Goal: Task Accomplishment & Management: Use online tool/utility

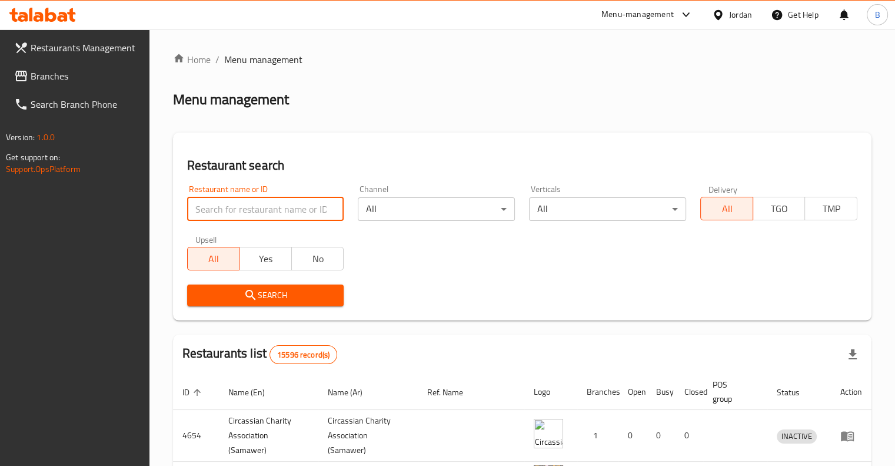
click at [275, 218] on input "search" at bounding box center [265, 209] width 157 height 24
click button "Search" at bounding box center [265, 295] width 157 height 22
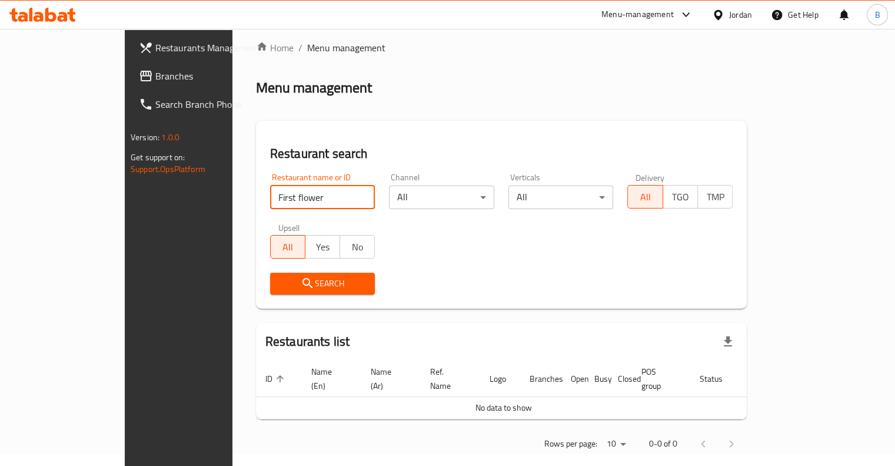
scroll to position [15, 0]
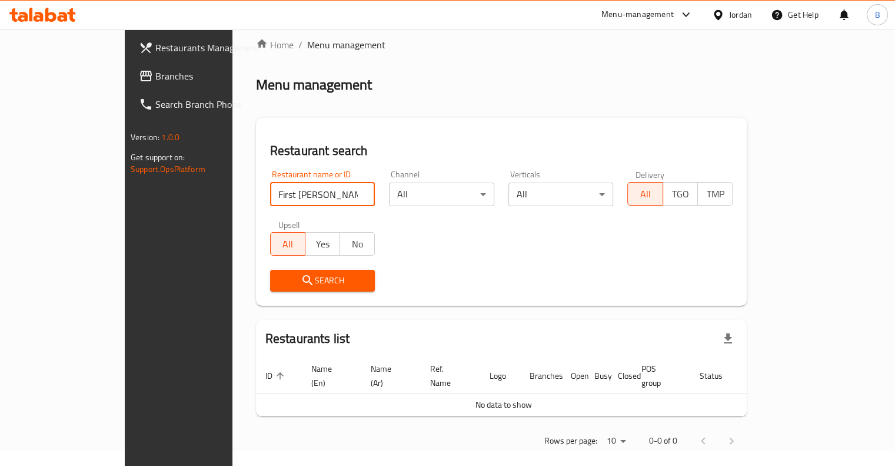
click button "Search" at bounding box center [322, 281] width 105 height 22
type input "redc"
click button "Search" at bounding box center [322, 281] width 105 height 22
click at [285, 271] on button "Search" at bounding box center [322, 281] width 105 height 22
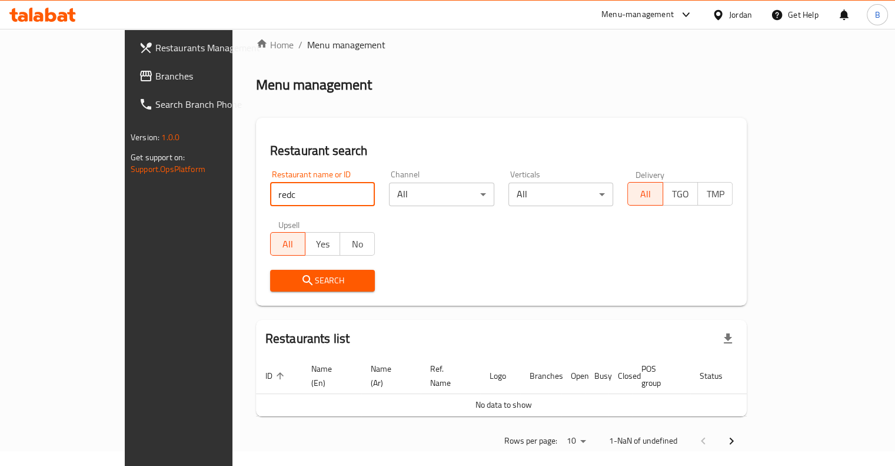
click at [283, 200] on input "redc" at bounding box center [322, 194] width 105 height 24
click at [333, 187] on input "redc" at bounding box center [322, 194] width 105 height 24
drag, startPoint x: 332, startPoint y: 195, endPoint x: 329, endPoint y: 25, distance: 169.5
click at [332, 195] on input "redc" at bounding box center [322, 194] width 105 height 24
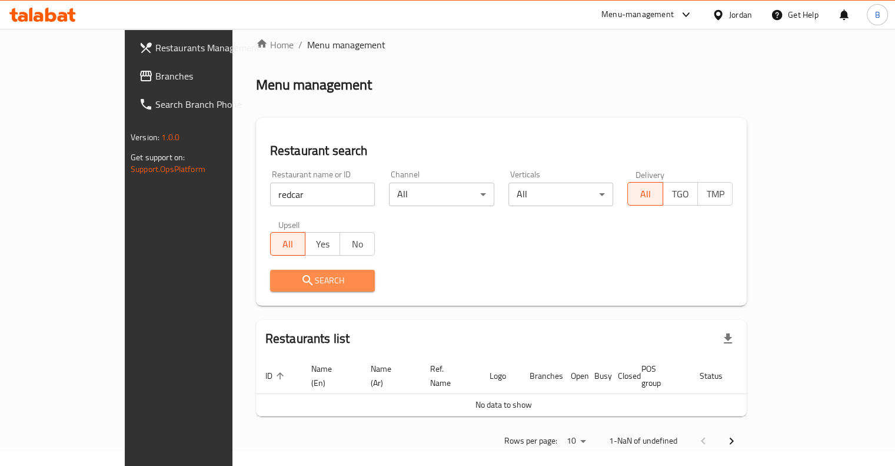
click at [297, 285] on span "Search" at bounding box center [323, 280] width 87 height 15
click at [270, 197] on input "redcar" at bounding box center [322, 194] width 105 height 24
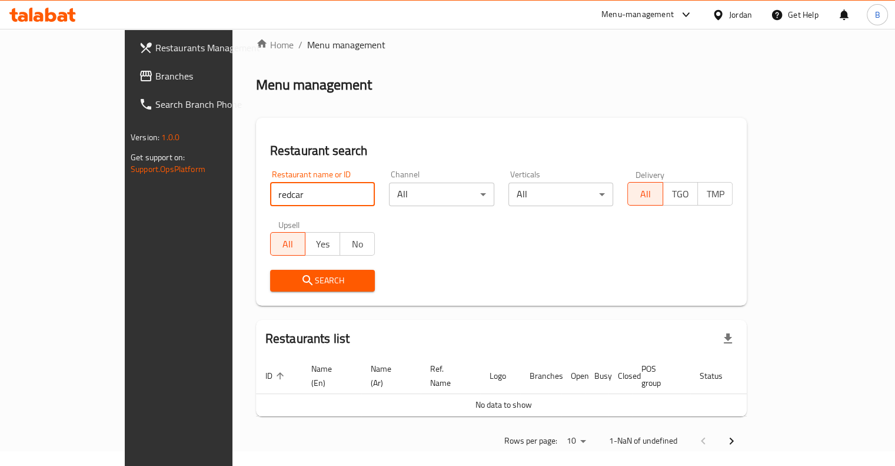
paste input "dinal"
type input "redcardinal"
click at [281, 285] on span "Search" at bounding box center [323, 280] width 87 height 15
click at [320, 281] on span "Search" at bounding box center [323, 280] width 87 height 15
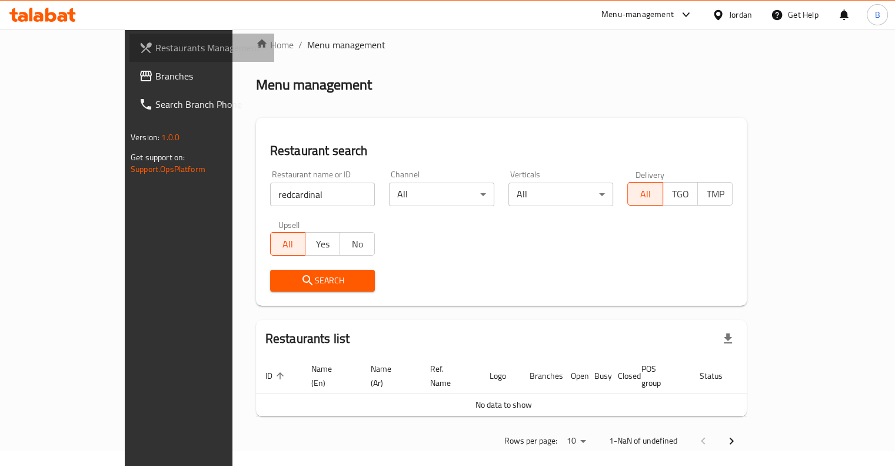
click at [155, 55] on span "Restaurants Management" at bounding box center [209, 48] width 109 height 14
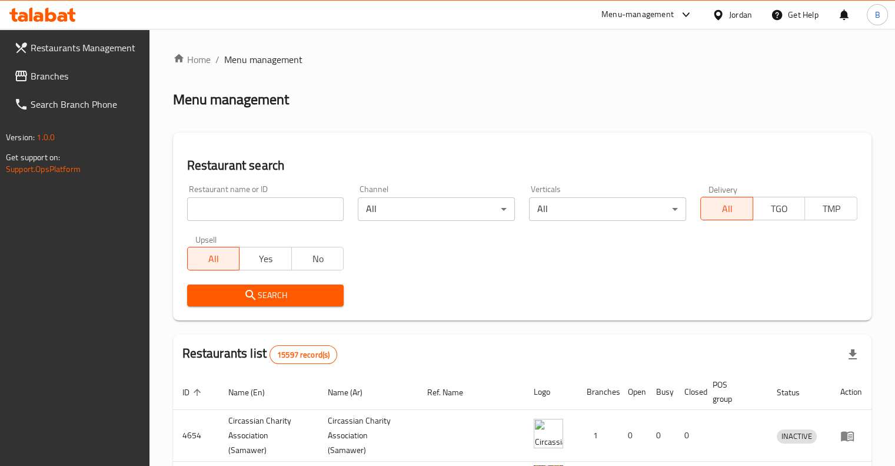
click at [273, 214] on input "search" at bounding box center [265, 209] width 157 height 24
paste input "poultry world"
click at [305, 301] on span "Search" at bounding box center [266, 295] width 138 height 15
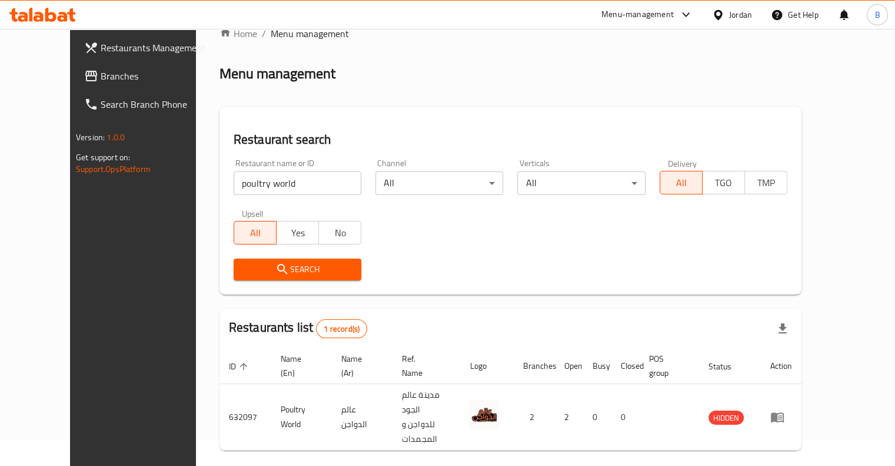
scroll to position [49, 0]
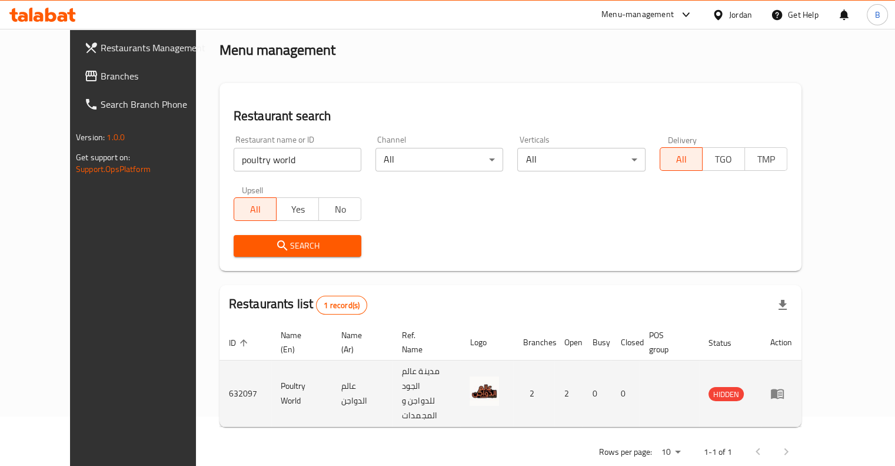
click at [271, 383] on td "Poultry World" at bounding box center [301, 393] width 61 height 67
click at [341, 376] on td "عالم الدواجن" at bounding box center [362, 393] width 61 height 67
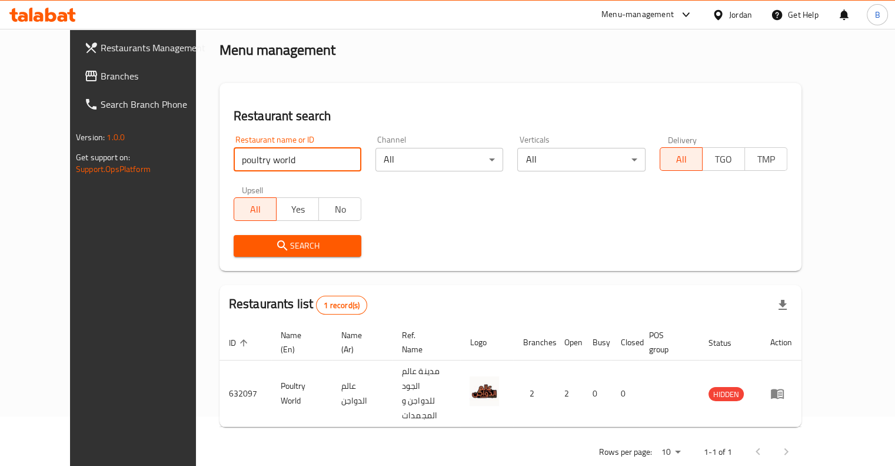
click at [281, 168] on input "poultry world" at bounding box center [298, 160] width 128 height 24
paste input "seven"
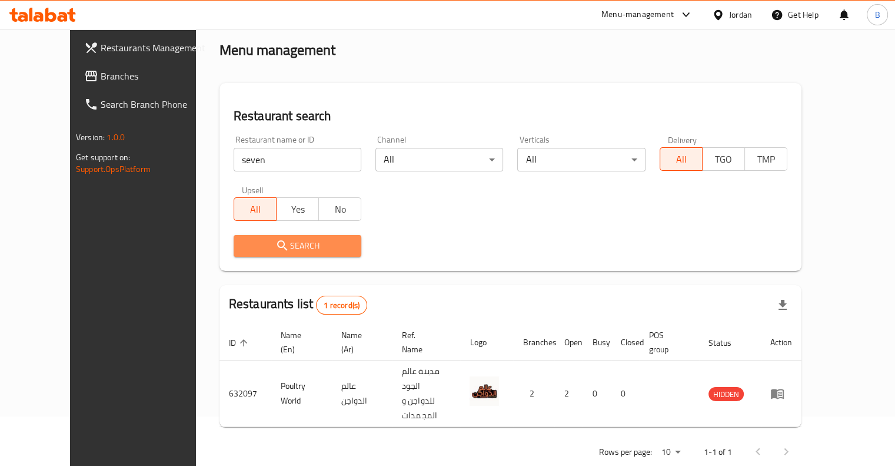
click at [291, 243] on span "Search" at bounding box center [297, 245] width 109 height 15
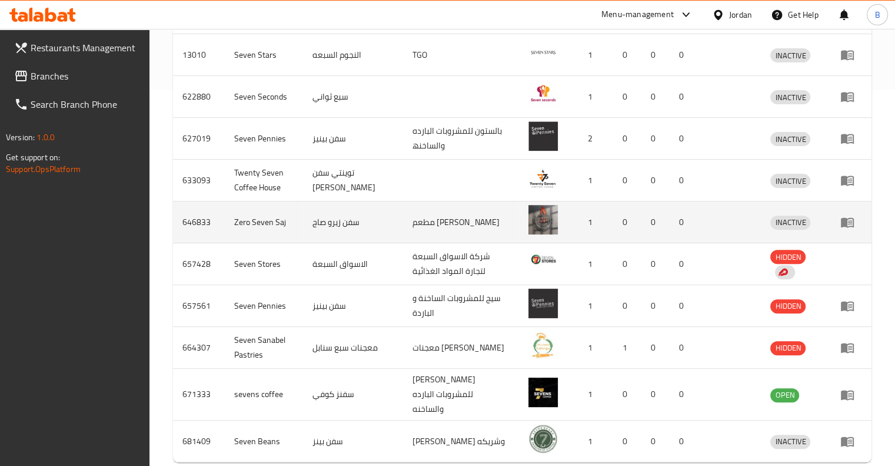
scroll to position [403, 0]
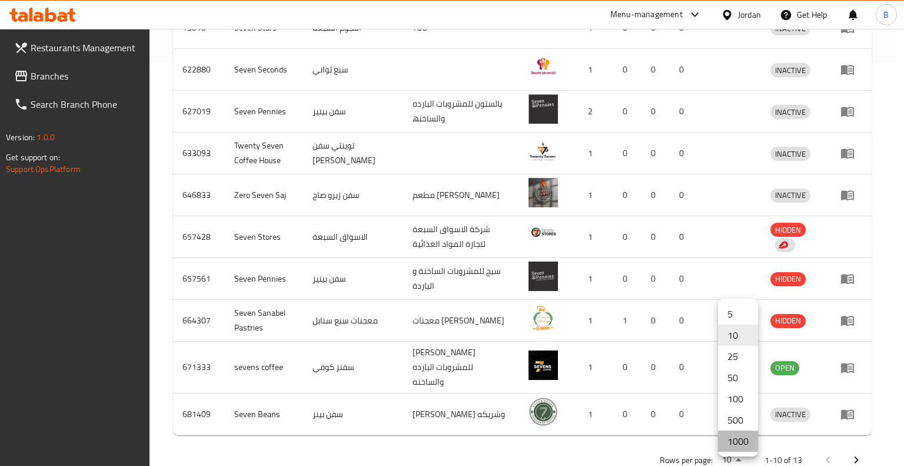
click at [735, 441] on li "1000" at bounding box center [738, 440] width 40 height 21
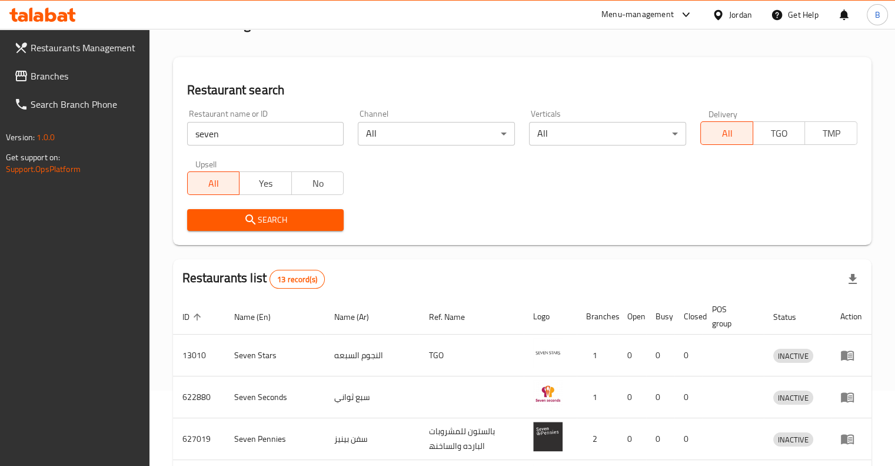
scroll to position [0, 0]
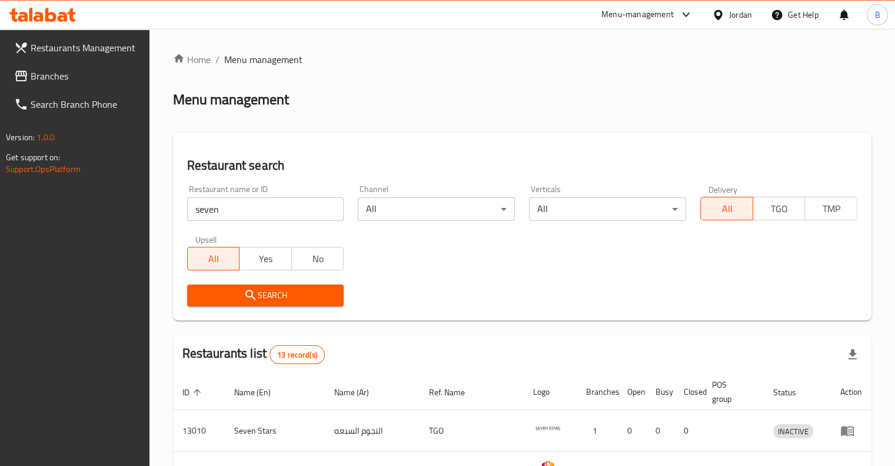
click at [274, 207] on input "seven" at bounding box center [265, 209] width 157 height 24
type input "ل"
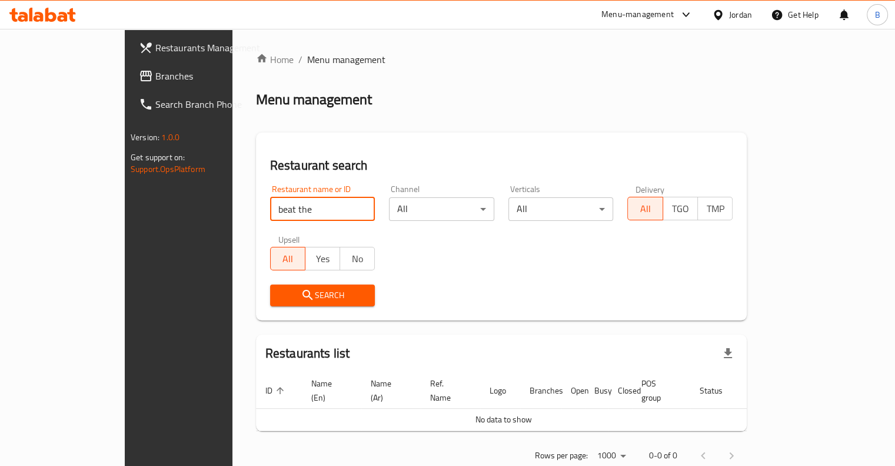
click at [285, 203] on input "beat the" at bounding box center [322, 209] width 105 height 24
click button "Search" at bounding box center [322, 295] width 105 height 22
type input "beat t"
click at [59, 8] on icon at bounding box center [42, 15] width 67 height 14
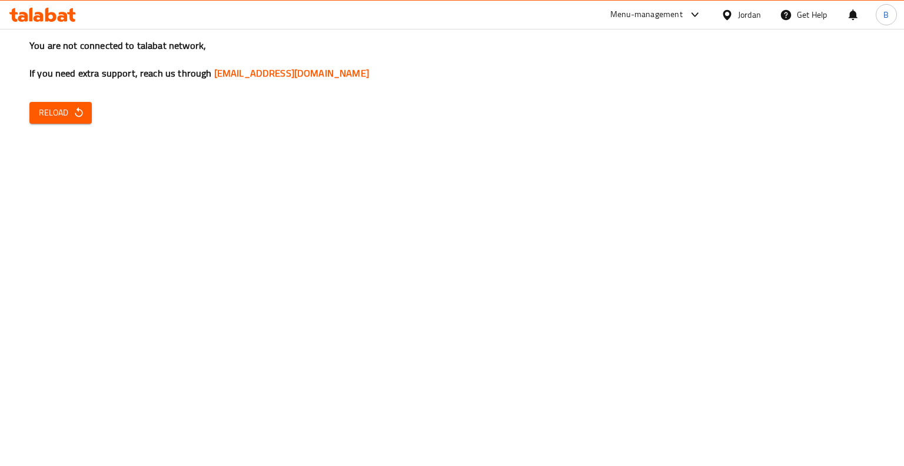
click at [95, 105] on div "You are not connected to talabat network, If you need extra support, reach us t…" at bounding box center [452, 233] width 904 height 466
click at [85, 108] on button "Reload" at bounding box center [60, 113] width 62 height 22
click at [45, 118] on span "Reload" at bounding box center [61, 112] width 44 height 15
click at [57, 107] on span "Reload" at bounding box center [61, 112] width 44 height 15
click at [297, 78] on link "[EMAIL_ADDRESS][DOMAIN_NAME]" at bounding box center [291, 73] width 155 height 18
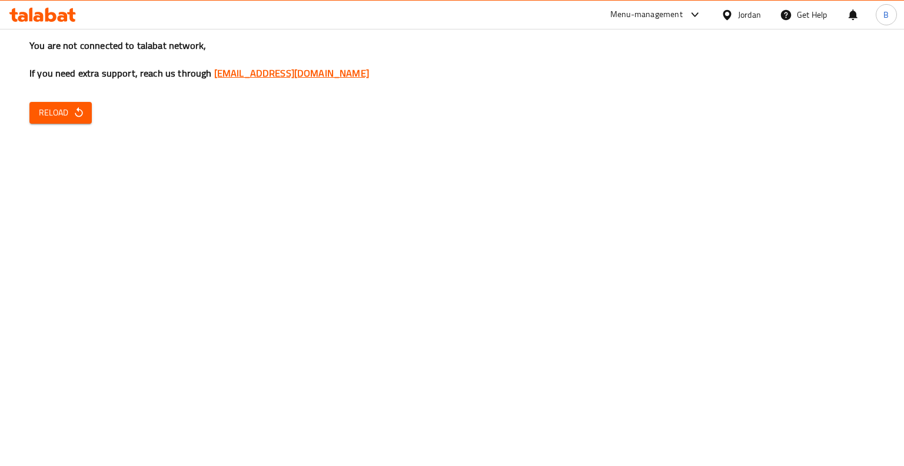
click at [266, 77] on link "[EMAIL_ADDRESS][DOMAIN_NAME]" at bounding box center [291, 73] width 155 height 18
click at [34, 120] on button "Reload" at bounding box center [60, 113] width 62 height 22
click at [82, 115] on icon "button" at bounding box center [79, 113] width 12 height 12
click at [80, 114] on icon "button" at bounding box center [79, 113] width 12 height 12
click at [85, 104] on button "Reload" at bounding box center [60, 113] width 62 height 22
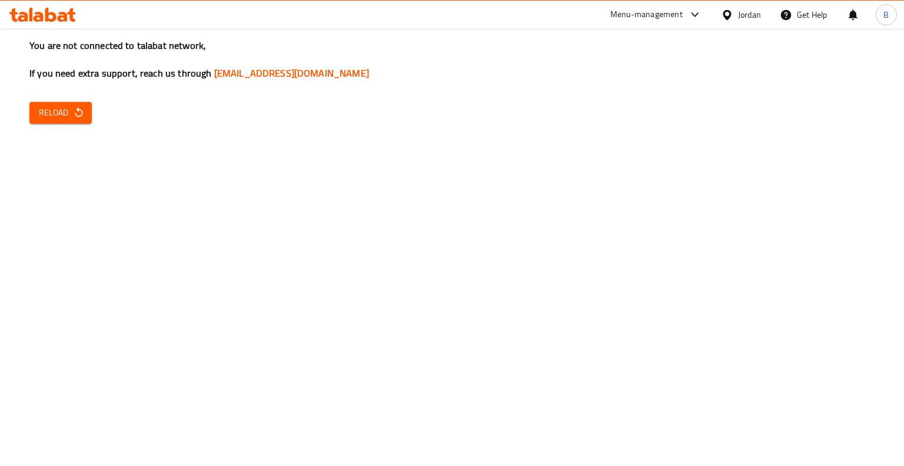
click at [47, 106] on span "Reload" at bounding box center [61, 112] width 44 height 15
click at [38, 115] on button "Reload" at bounding box center [60, 113] width 62 height 22
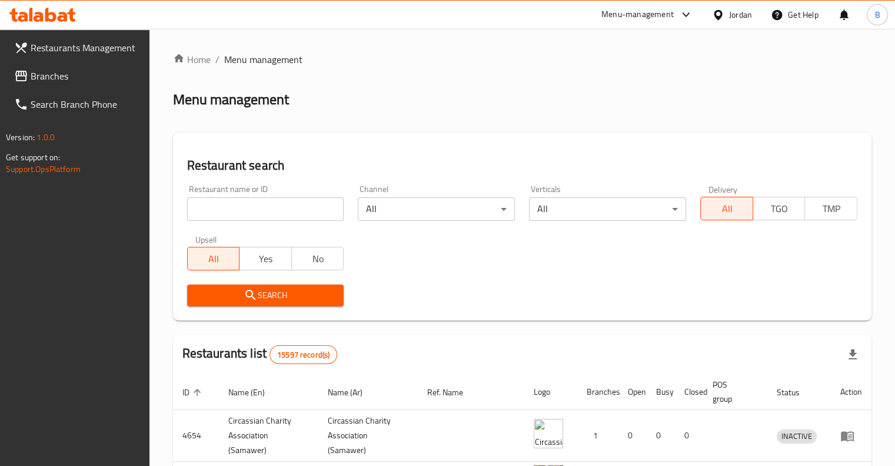
click at [273, 207] on input "search" at bounding box center [265, 209] width 157 height 24
paste input "seven"
click button "Search" at bounding box center [265, 295] width 157 height 22
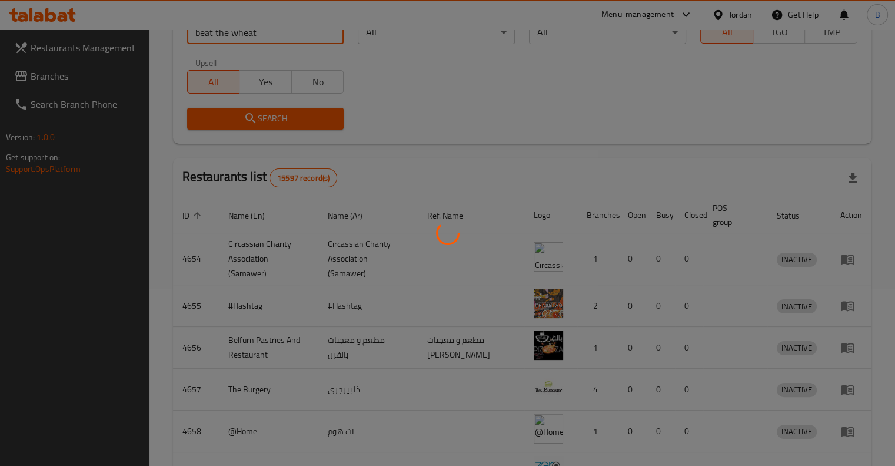
scroll to position [15, 0]
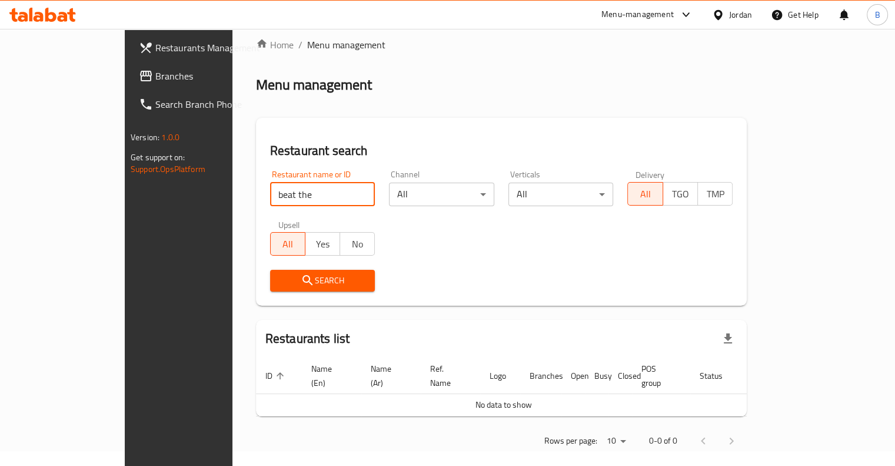
type input "beat the"
click button "Search" at bounding box center [322, 281] width 105 height 22
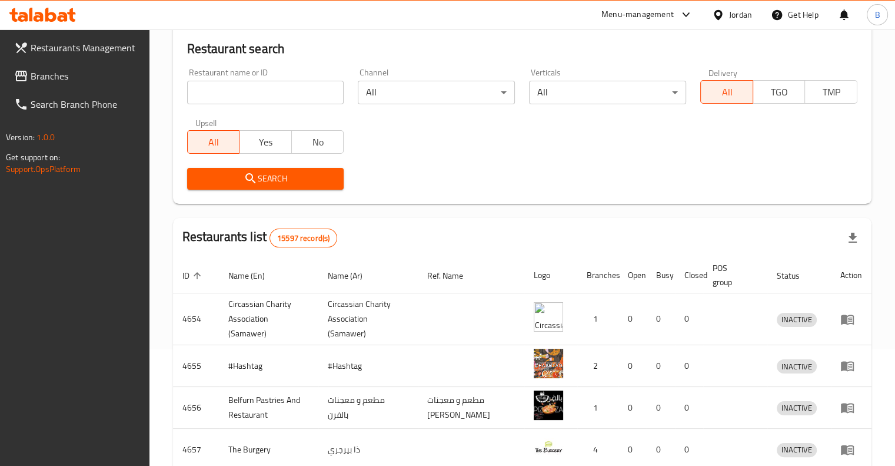
scroll to position [118, 0]
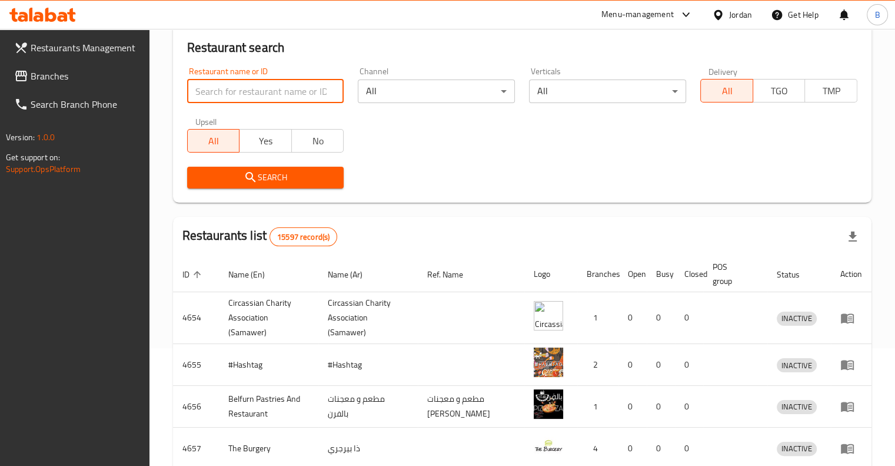
click at [268, 89] on input "search" at bounding box center [265, 91] width 157 height 24
click button "Search" at bounding box center [265, 178] width 157 height 22
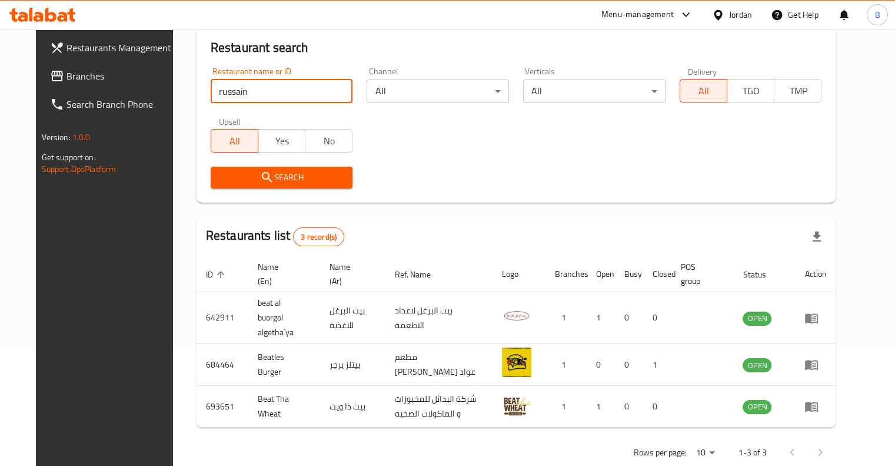
click button "Search" at bounding box center [282, 178] width 142 height 22
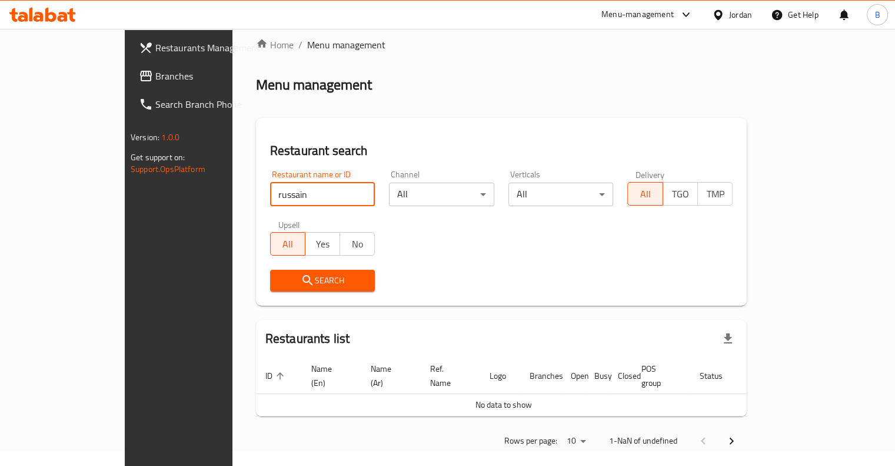
click at [280, 276] on span "Search" at bounding box center [323, 280] width 87 height 15
click at [271, 195] on input "russain" at bounding box center [322, 194] width 105 height 24
type input "russain"
click at [280, 283] on span "Search" at bounding box center [323, 280] width 87 height 15
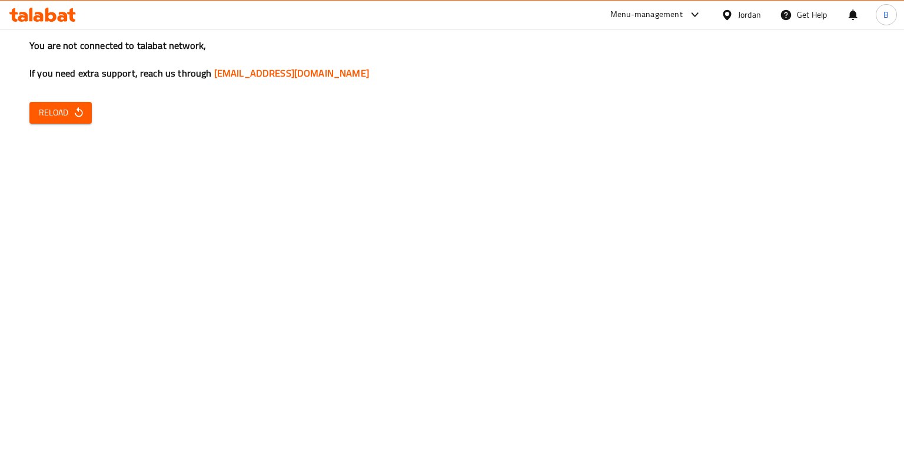
click at [47, 105] on span "Reload" at bounding box center [61, 112] width 44 height 15
click at [288, 79] on link "[EMAIL_ADDRESS][DOMAIN_NAME]" at bounding box center [291, 73] width 155 height 18
click at [289, 75] on link "[EMAIL_ADDRESS][DOMAIN_NAME]" at bounding box center [291, 73] width 155 height 18
drag, startPoint x: 370, startPoint y: 79, endPoint x: 209, endPoint y: 78, distance: 161.3
click at [209, 78] on h3 "You are not connected to talabat network, If you need extra support, reach us t…" at bounding box center [451, 59] width 845 height 41
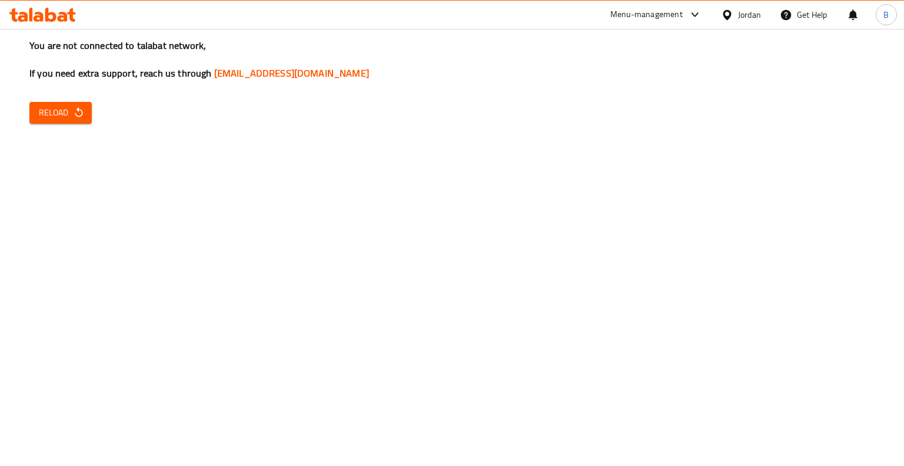
copy link "Support.OpsPlatform@talabat.com"
click at [67, 111] on span "Reload" at bounding box center [61, 112] width 44 height 15
click at [74, 119] on span "Reload" at bounding box center [61, 112] width 44 height 15
click at [79, 115] on icon "button" at bounding box center [79, 113] width 12 height 12
click at [68, 115] on span "Reload" at bounding box center [61, 112] width 44 height 15
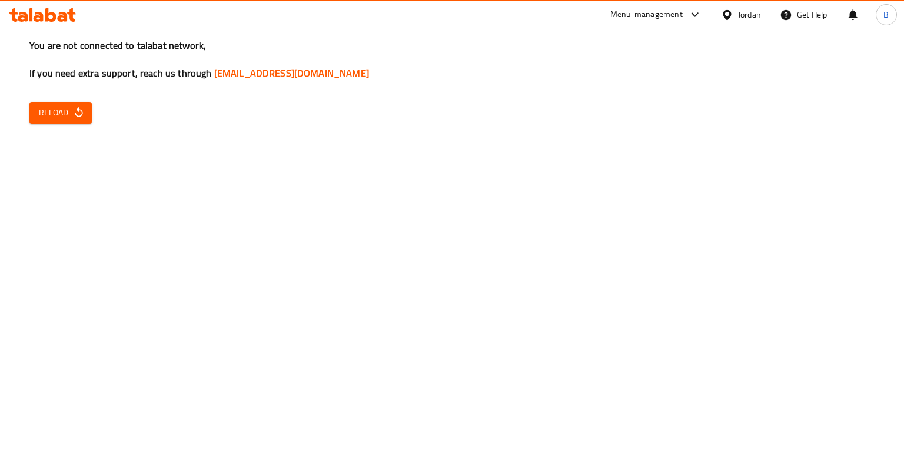
click at [47, 94] on div "You are not connected to talabat network, If you need extra support, reach us t…" at bounding box center [452, 233] width 904 height 466
click at [49, 112] on span "Reload" at bounding box center [61, 112] width 44 height 15
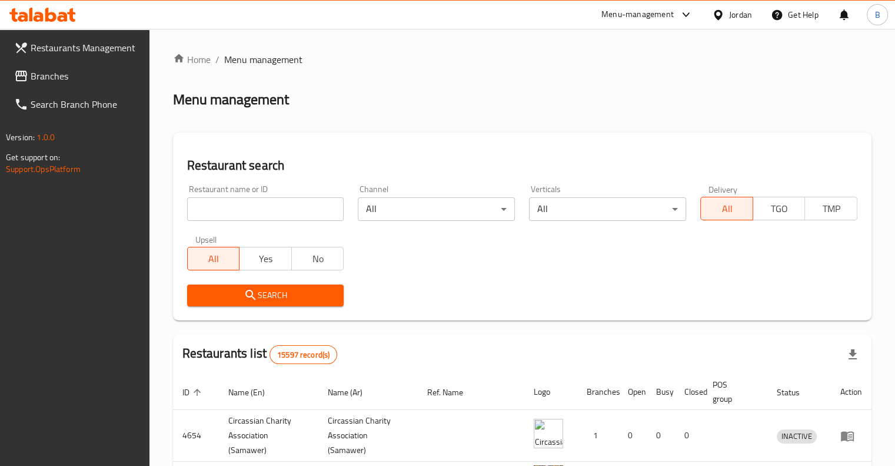
click at [292, 208] on input "search" at bounding box center [265, 209] width 157 height 24
type input "ق"
click button "Search" at bounding box center [265, 295] width 157 height 22
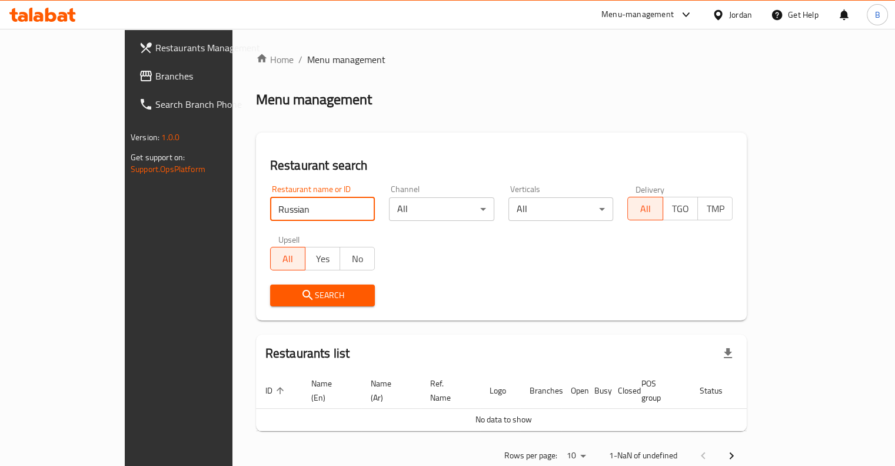
click at [280, 302] on span "Search" at bounding box center [323, 295] width 87 height 15
click at [270, 201] on input "Russian" at bounding box center [322, 209] width 105 height 24
paste input "First flower"
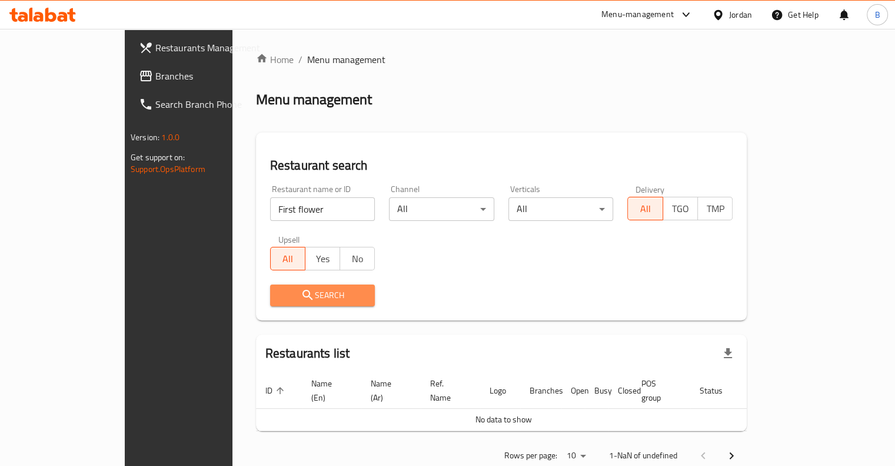
click at [280, 301] on span "Search" at bounding box center [323, 295] width 87 height 15
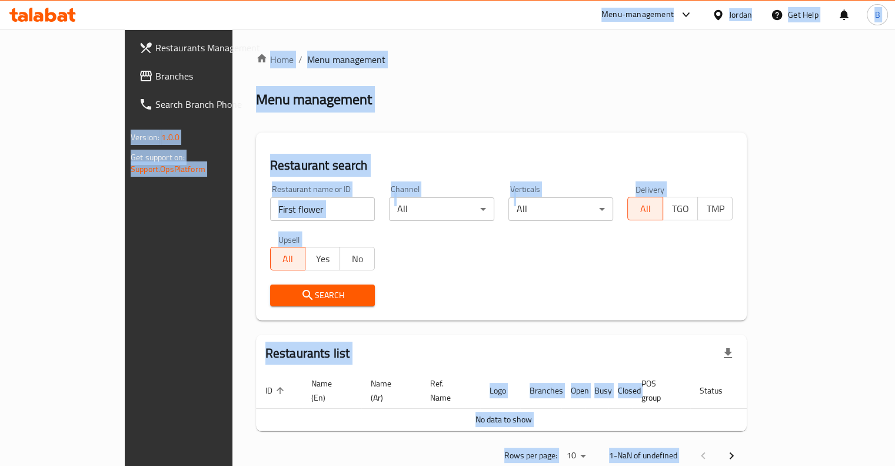
click at [270, 200] on input "First flower" at bounding box center [322, 209] width 105 height 24
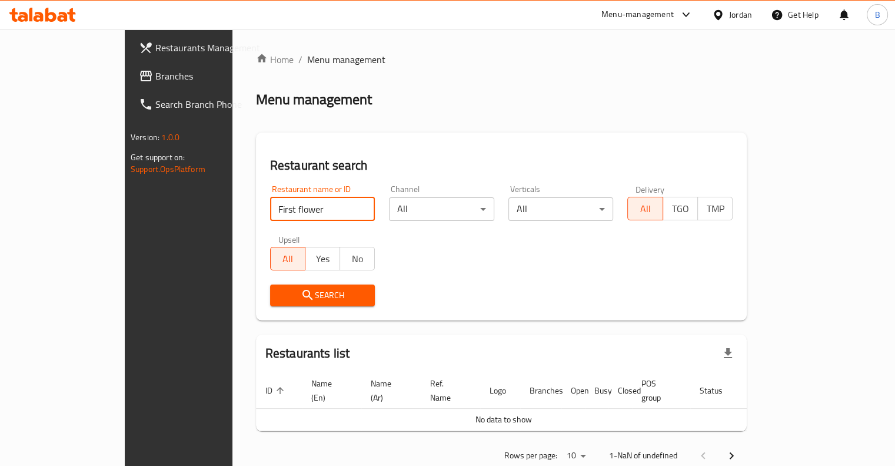
paste input "Amman pets"
click at [266, 284] on div "Search" at bounding box center [322, 295] width 119 height 36
click at [280, 302] on span "Search" at bounding box center [323, 295] width 87 height 15
click at [269, 307] on div "Search" at bounding box center [322, 295] width 119 height 36
click at [270, 207] on input "Amman pets" at bounding box center [322, 209] width 105 height 24
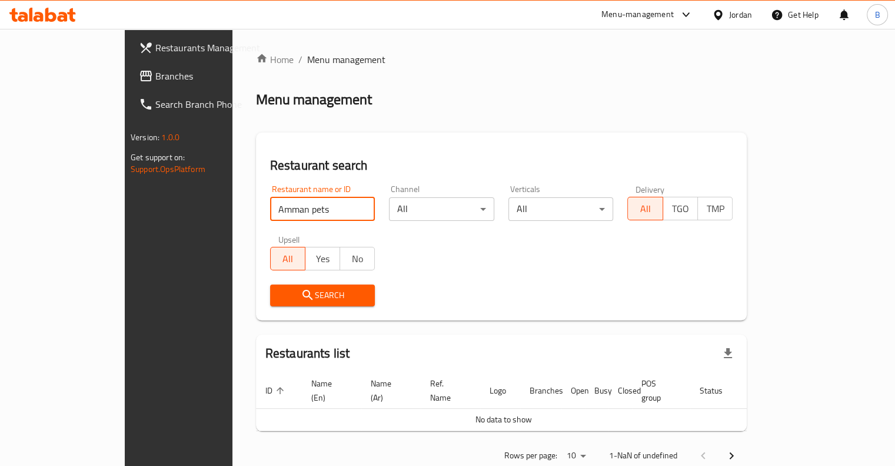
paste input "ature's Whisper Birds"
click at [280, 298] on span "Search" at bounding box center [323, 295] width 87 height 15
drag, startPoint x: 221, startPoint y: 210, endPoint x: 131, endPoint y: 198, distance: 90.8
click at [125, 201] on div "Restaurants Management Branches Search Branch Phone Version: 1.0.0 Get support …" at bounding box center [448, 262] width 646 height 466
click button "Search" at bounding box center [322, 295] width 105 height 22
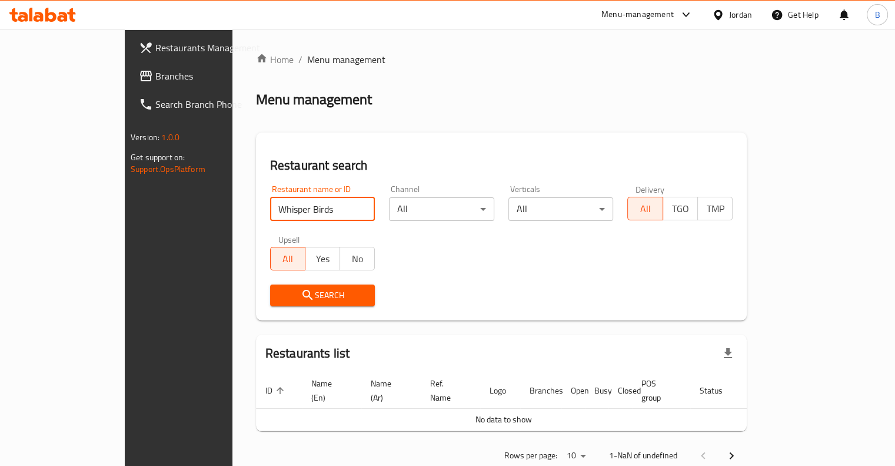
paste input "miniso"
click at [301, 301] on icon "submit" at bounding box center [308, 295] width 14 height 14
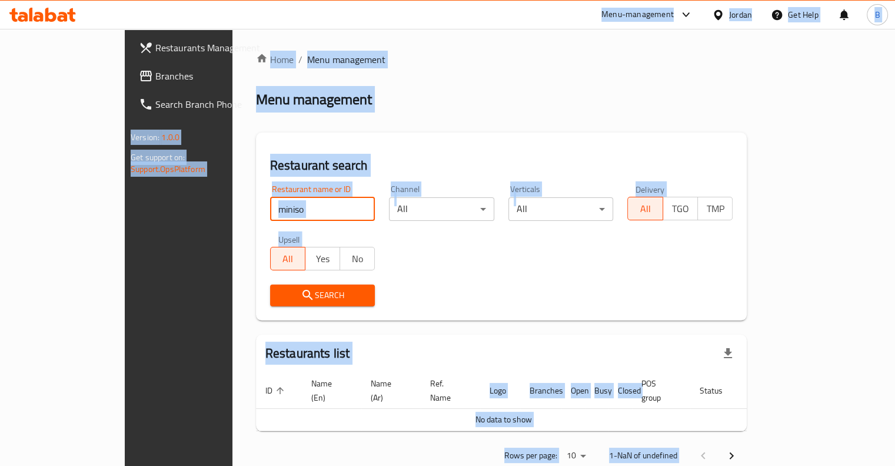
click at [270, 214] on input "miniso" at bounding box center [322, 209] width 105 height 24
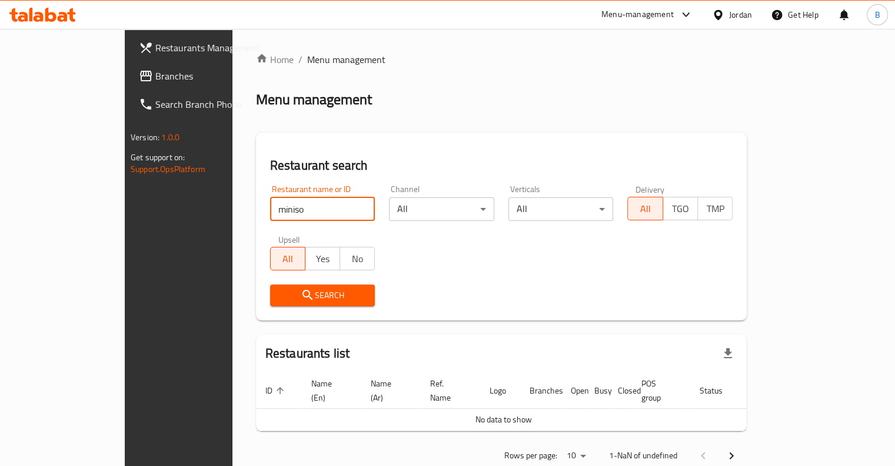
paste input "The Pampered Pet-dabouq"
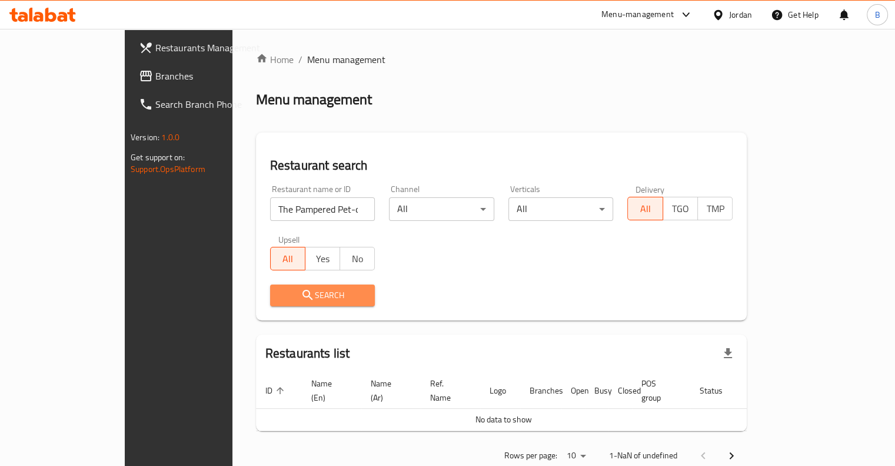
click at [280, 298] on span "Search" at bounding box center [323, 295] width 87 height 15
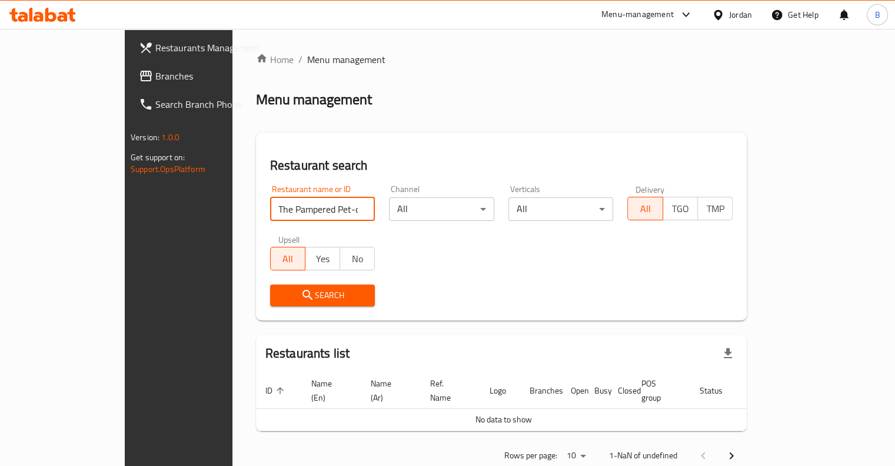
click at [322, 212] on input "The Pampered Pet-dabouq" at bounding box center [322, 209] width 105 height 24
click button "Search" at bounding box center [322, 295] width 105 height 22
paste input "Naya flowers"
click at [282, 304] on button "Search" at bounding box center [322, 295] width 105 height 22
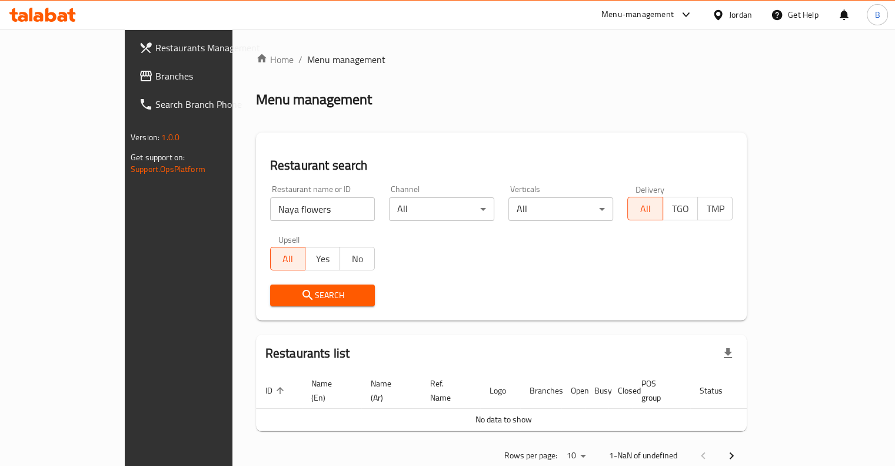
click at [270, 210] on input "Naya flowers" at bounding box center [322, 209] width 105 height 24
paste input "[PERSON_NAME]"
click at [285, 301] on span "Search" at bounding box center [323, 295] width 87 height 15
click at [270, 211] on input "[PERSON_NAME]" at bounding box center [322, 209] width 105 height 24
paste input "aylaa naturals"
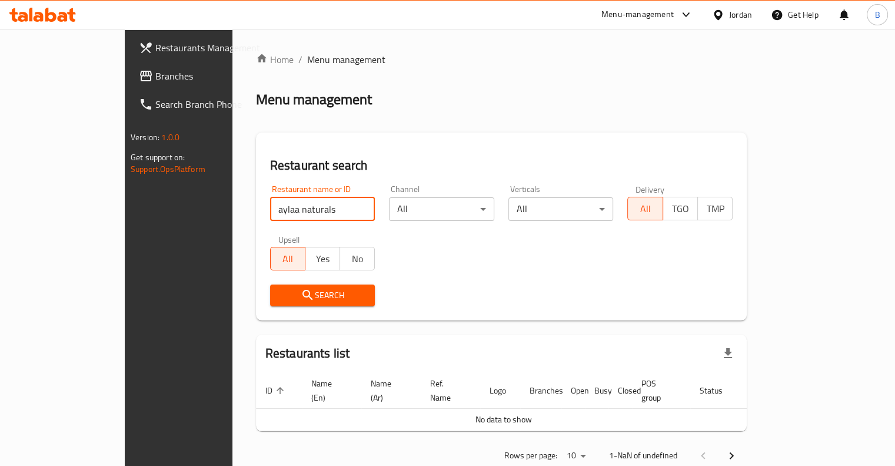
type input "aylaa naturals"
click at [297, 301] on span "Search" at bounding box center [323, 295] width 87 height 15
